Goal: Find specific page/section: Find specific page/section

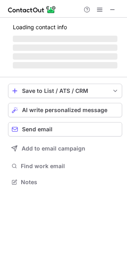
scroll to position [181, 127]
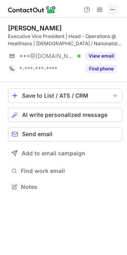
click at [113, 10] on span at bounding box center [112, 9] width 6 height 6
